Goal: Information Seeking & Learning: Learn about a topic

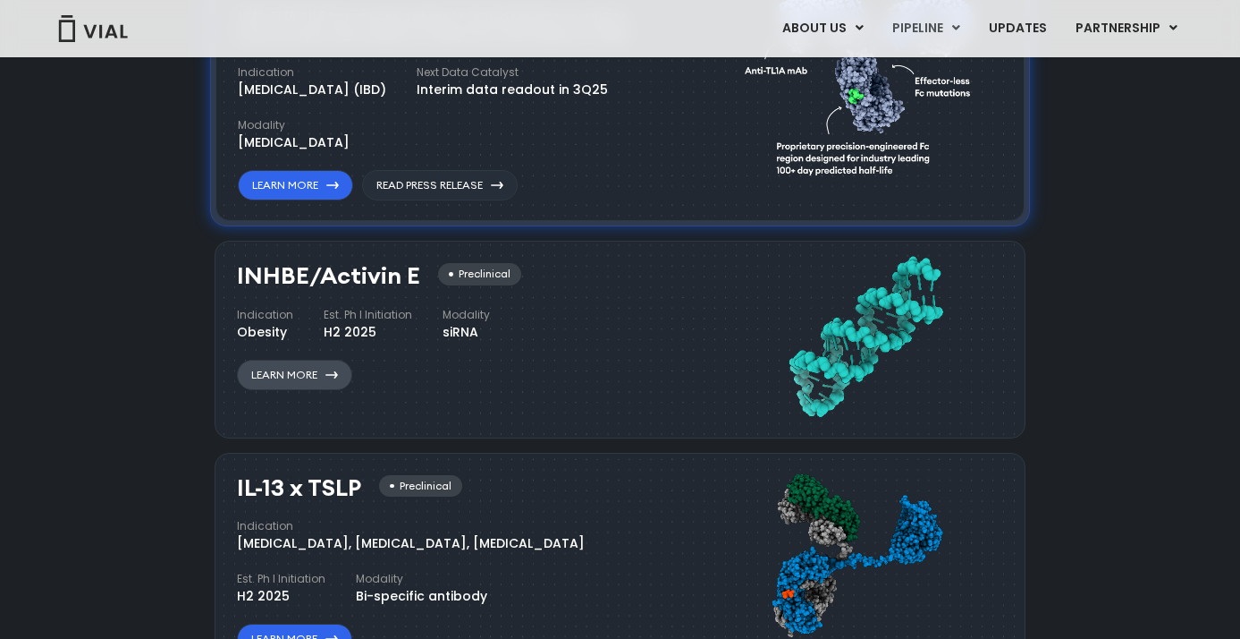
click at [317, 371] on link "Learn More" at bounding box center [294, 375] width 115 height 30
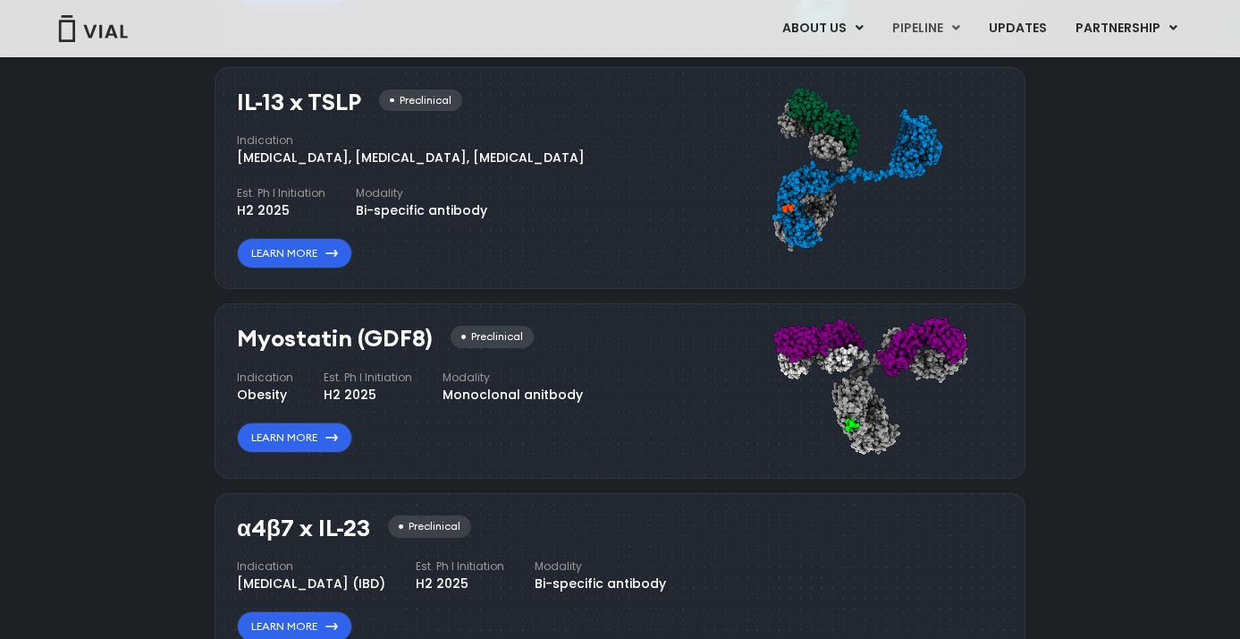
scroll to position [1813, 0]
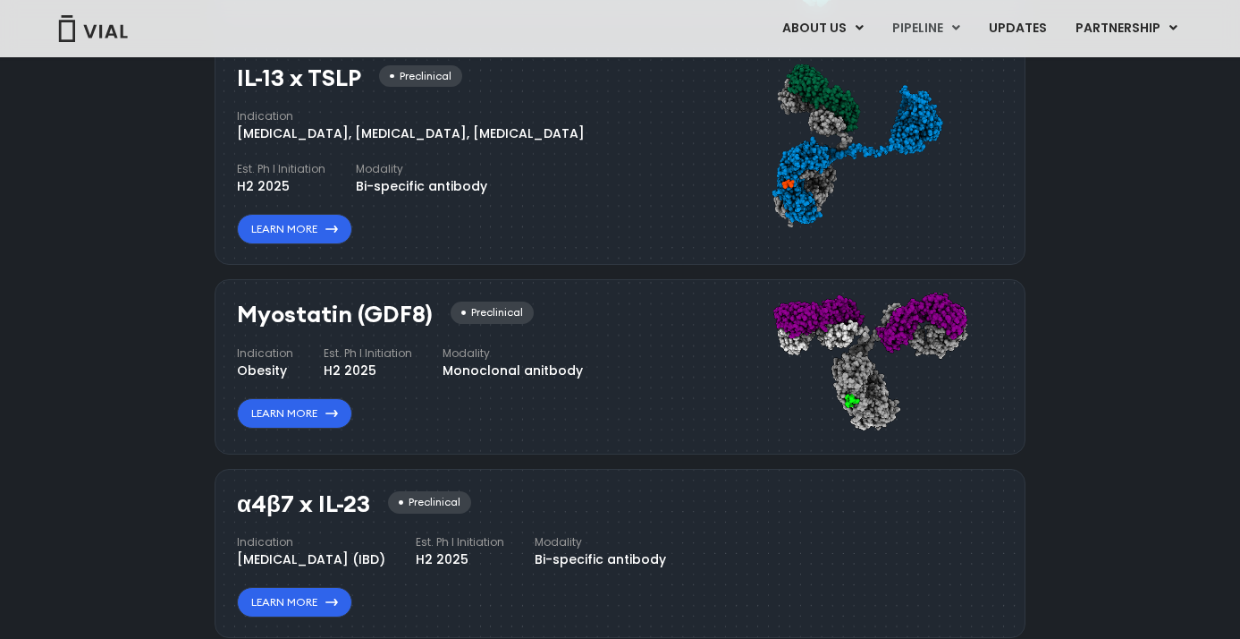
drag, startPoint x: 240, startPoint y: 312, endPoint x: 344, endPoint y: 308, distance: 104.7
click at [344, 308] on h3 "Myostatin (GDF8)" at bounding box center [335, 314] width 196 height 26
copy h3 "Myostatin"
